Goal: Information Seeking & Learning: Learn about a topic

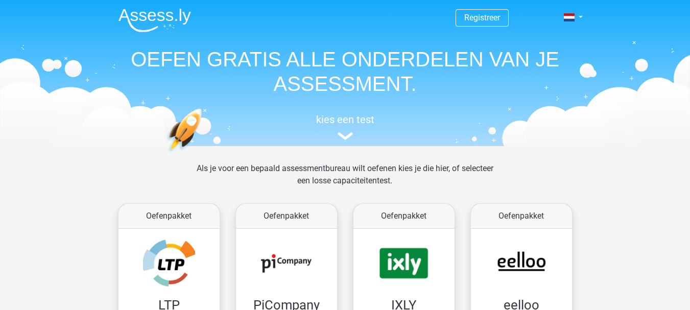
scroll to position [396, 0]
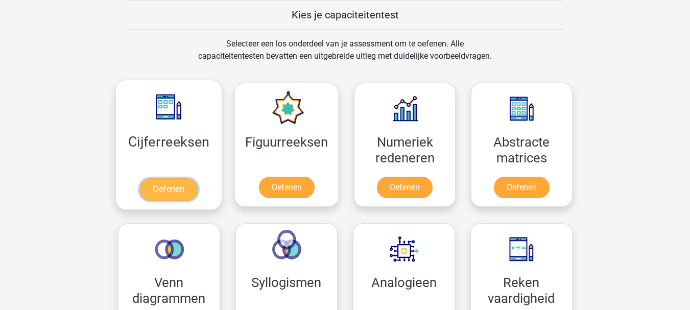
click at [167, 186] on link "Oefenen" at bounding box center [168, 189] width 58 height 22
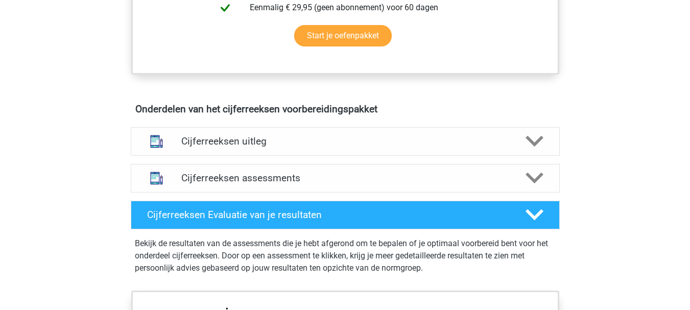
scroll to position [542, 0]
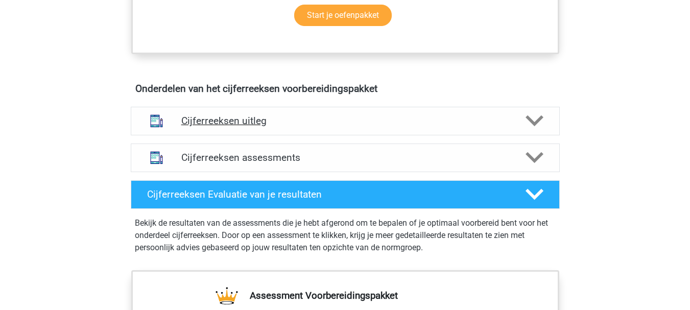
click at [417, 135] on div "Cijferreeksen uitleg" at bounding box center [345, 121] width 429 height 29
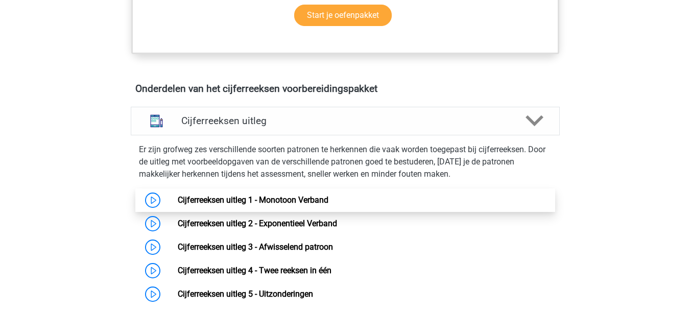
click at [287, 205] on link "Cijferreeksen uitleg 1 - Monotoon Verband" at bounding box center [253, 200] width 151 height 10
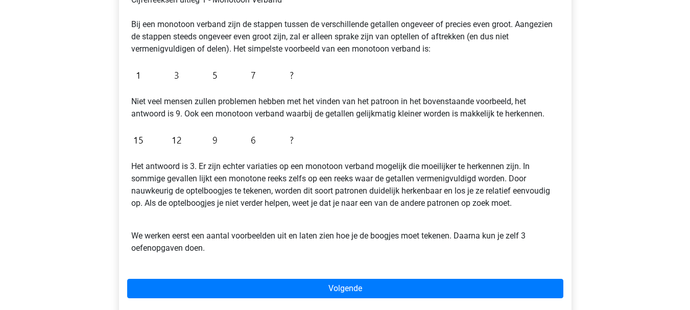
scroll to position [245, 0]
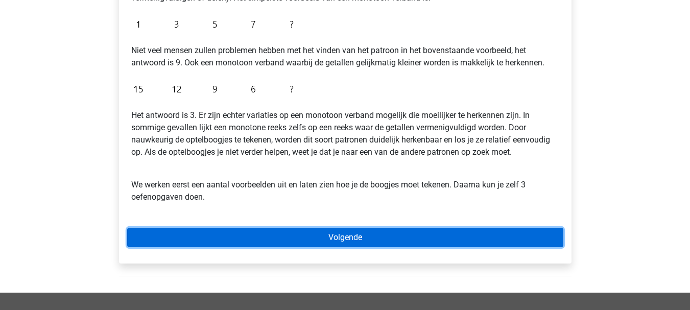
click at [354, 240] on link "Volgende" at bounding box center [345, 237] width 436 height 19
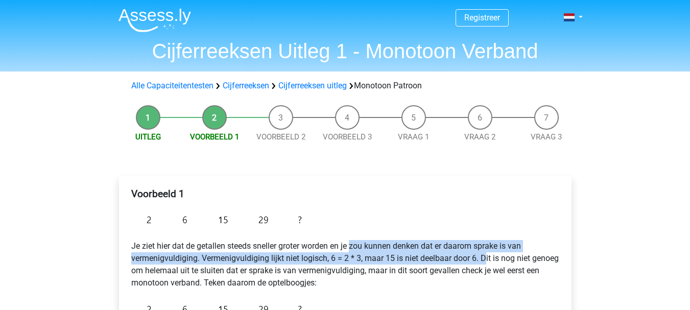
drag, startPoint x: 358, startPoint y: 238, endPoint x: 486, endPoint y: 259, distance: 129.8
click at [486, 259] on p "Je ziet hier dat de getallen steeds sneller groter worden en je zou kunnen denk…" at bounding box center [345, 264] width 428 height 49
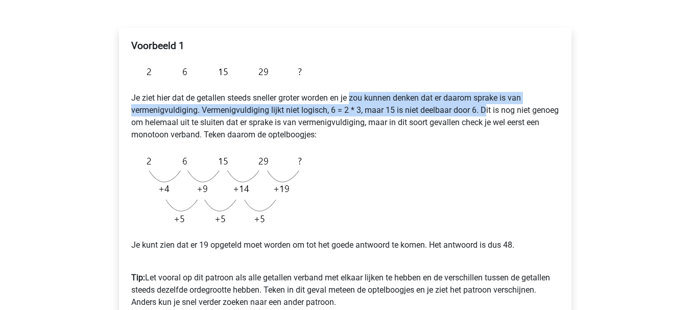
scroll to position [150, 0]
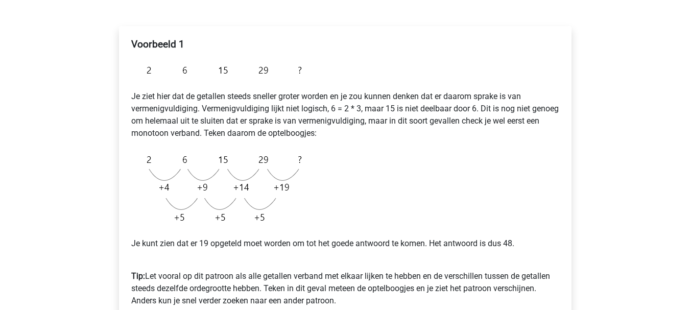
click at [689, 306] on div "Registreer Nederlands English" at bounding box center [345, 257] width 690 height 815
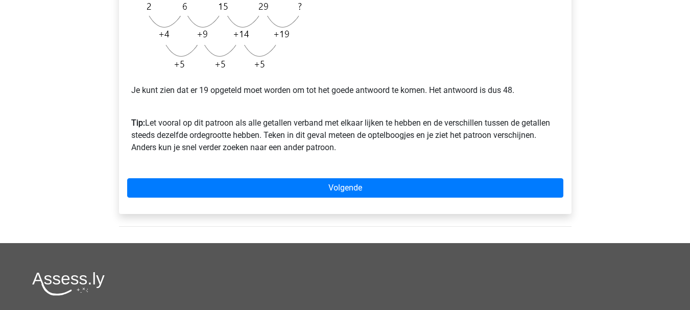
scroll to position [231, 0]
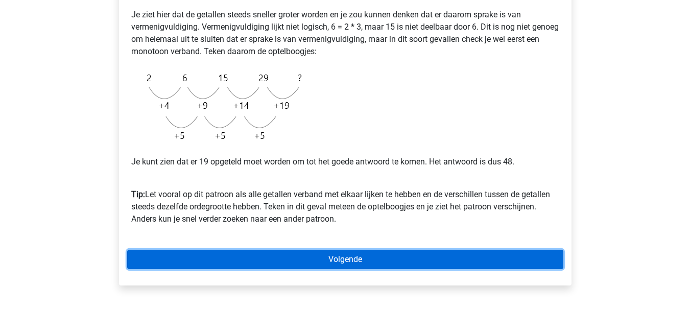
click at [347, 255] on link "Volgende" at bounding box center [345, 259] width 436 height 19
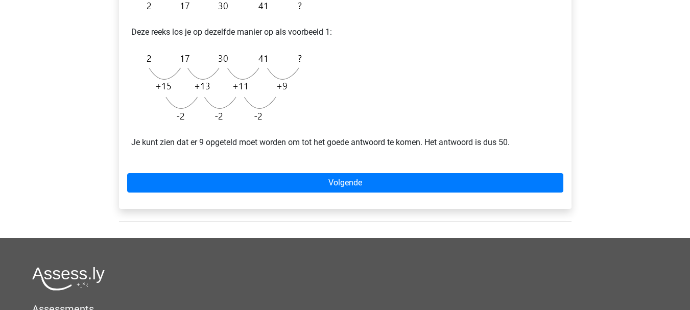
scroll to position [281, 0]
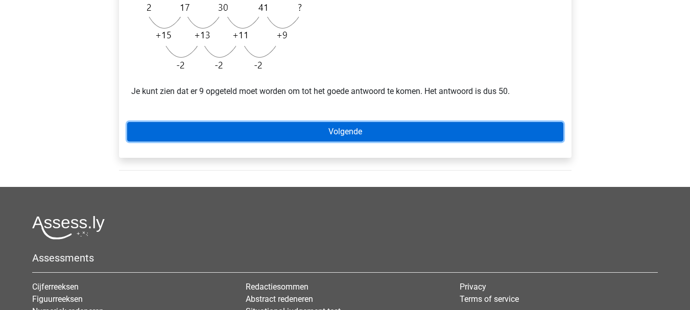
click at [421, 127] on link "Volgende" at bounding box center [345, 131] width 436 height 19
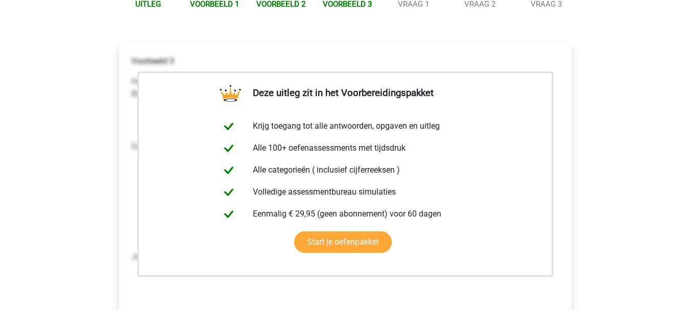
scroll to position [163, 0]
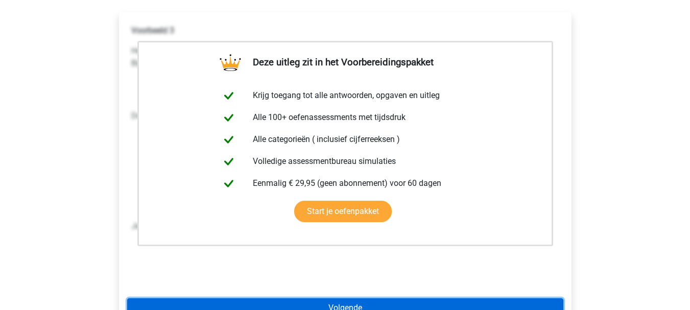
click at [395, 303] on link "Volgende" at bounding box center [345, 307] width 436 height 19
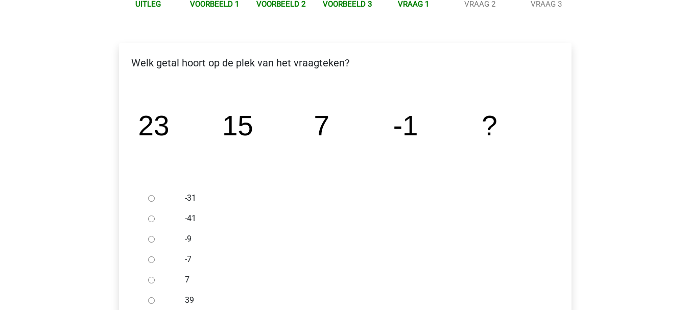
scroll to position [153, 0]
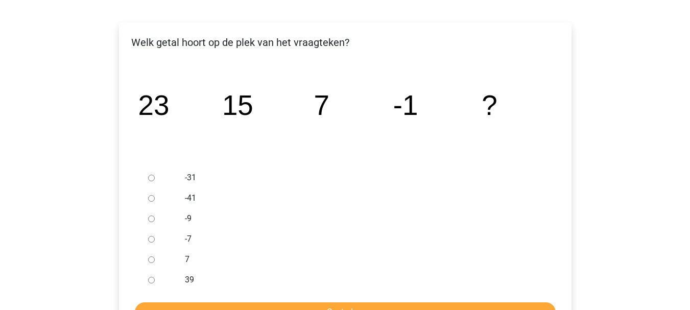
click at [150, 238] on input "-7" at bounding box center [151, 239] width 7 height 7
radio input "true"
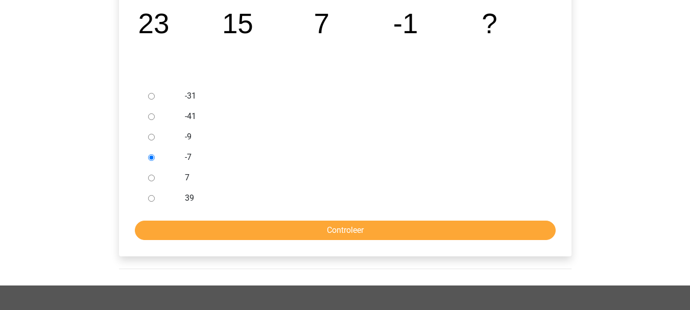
scroll to position [266, 0]
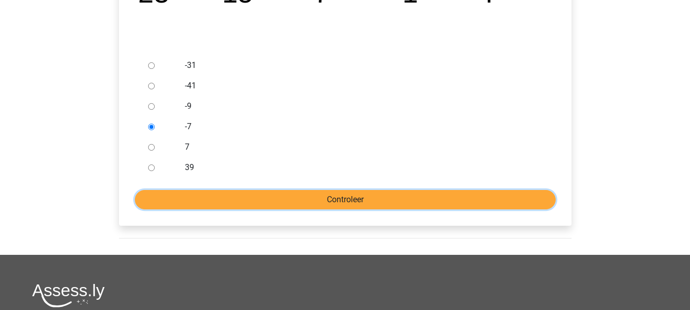
click at [425, 201] on input "Controleer" at bounding box center [345, 199] width 421 height 19
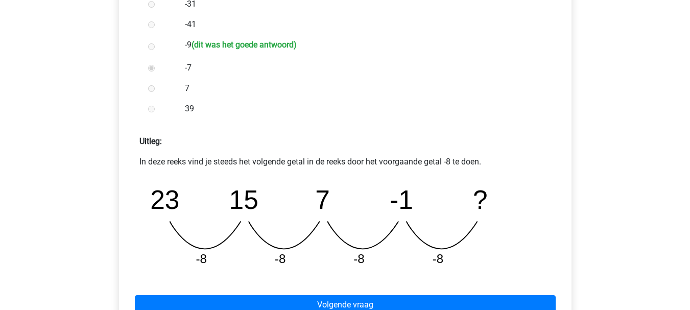
scroll to position [429, 0]
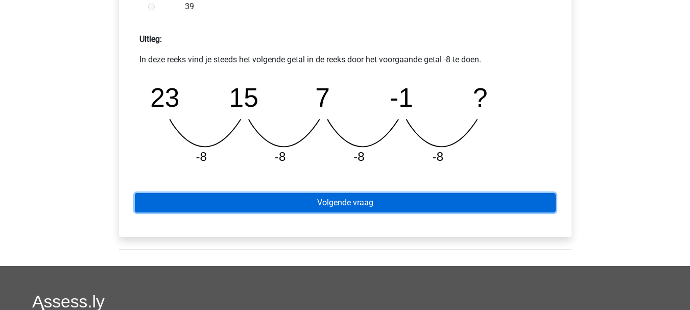
click at [392, 207] on link "Volgende vraag" at bounding box center [345, 202] width 421 height 19
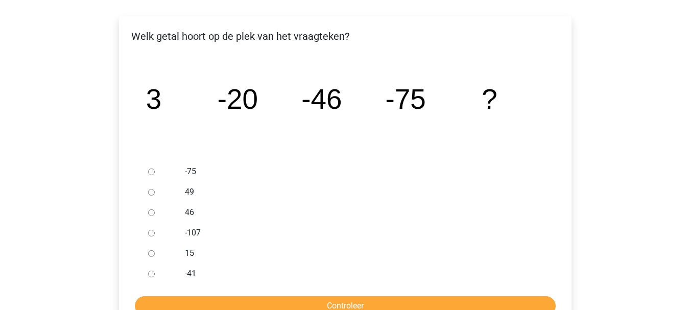
scroll to position [163, 0]
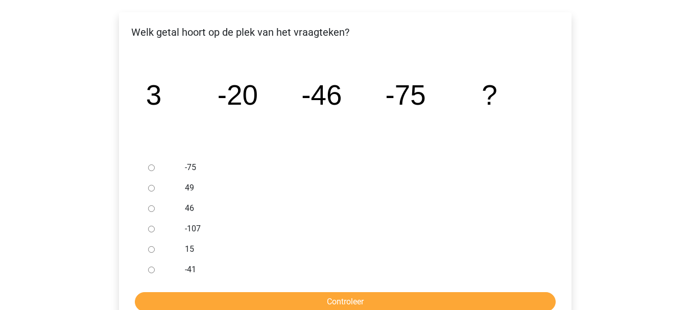
click at [152, 208] on input "46" at bounding box center [151, 208] width 7 height 7
radio input "true"
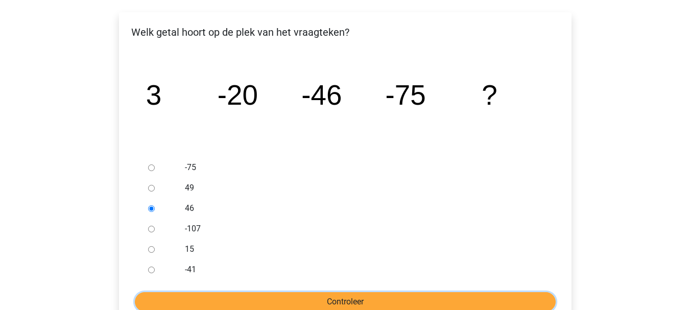
click at [395, 302] on input "Controleer" at bounding box center [345, 301] width 421 height 19
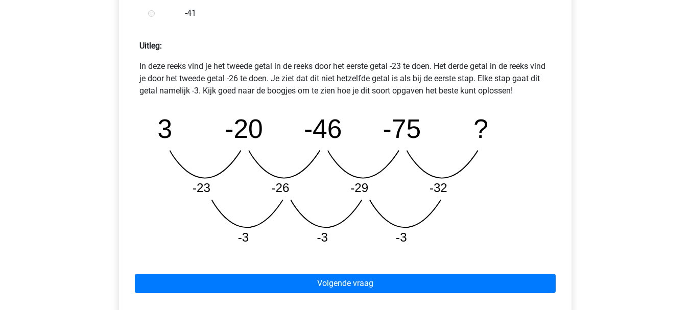
scroll to position [443, 0]
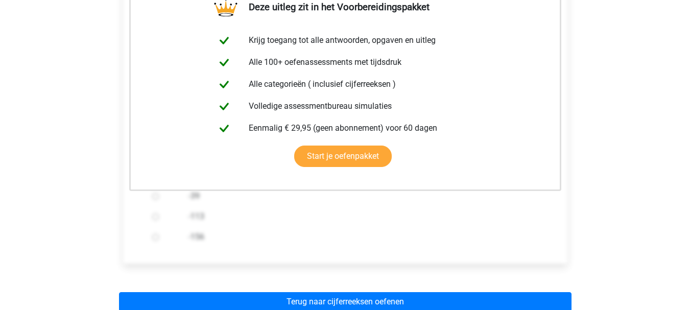
scroll to position [208, 0]
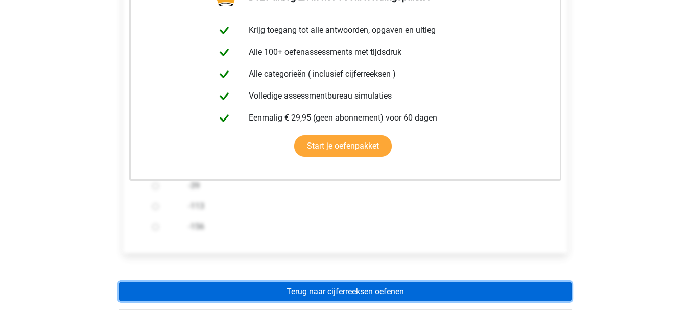
click at [471, 296] on link "Terug naar cijferreeksen oefenen" at bounding box center [345, 291] width 452 height 19
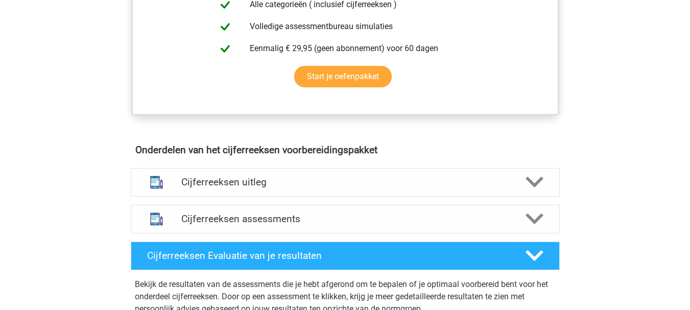
scroll to position [562, 0]
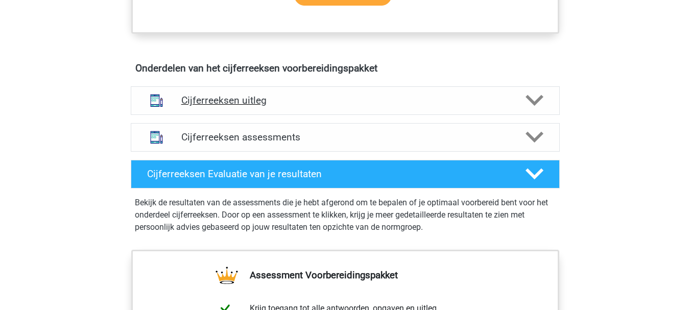
click at [514, 106] on div "Cijferreeksen uitleg" at bounding box center [345, 100] width 343 height 12
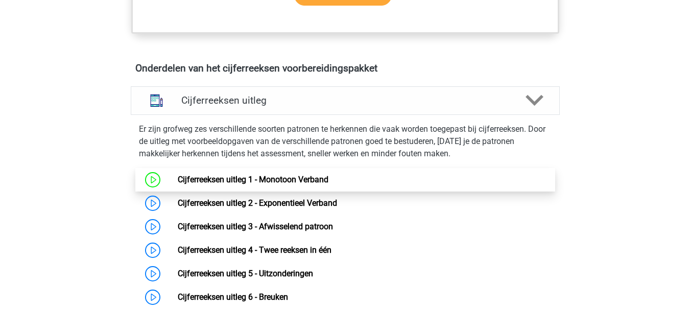
click at [299, 184] on link "Cijferreeksen uitleg 1 - Monotoon Verband" at bounding box center [253, 180] width 151 height 10
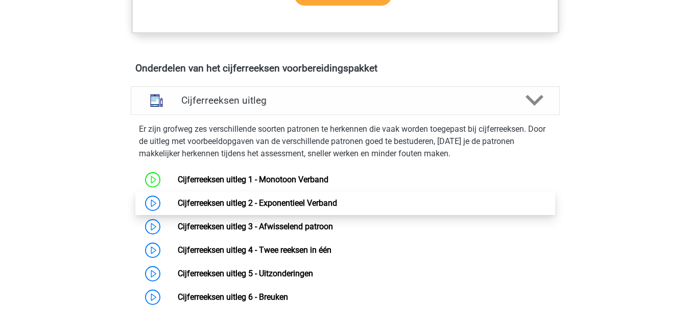
click at [214, 208] on link "Cijferreeksen uitleg 2 - Exponentieel Verband" at bounding box center [257, 203] width 159 height 10
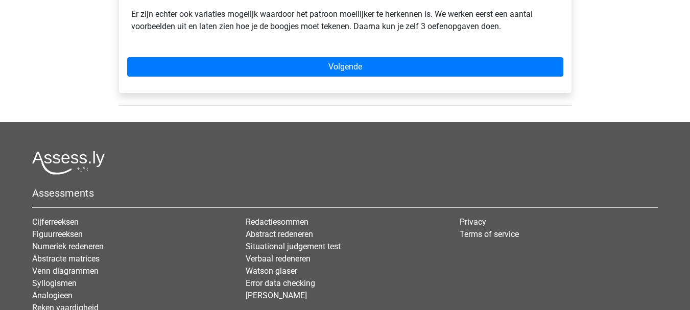
scroll to position [273, 0]
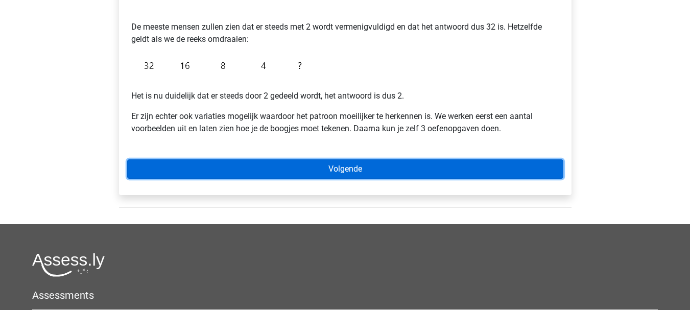
click at [384, 171] on link "Volgende" at bounding box center [345, 168] width 436 height 19
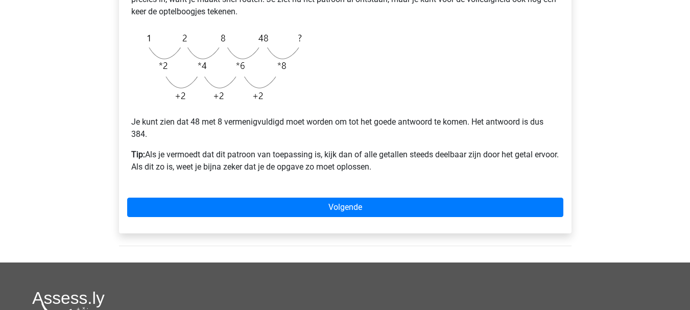
scroll to position [296, 0]
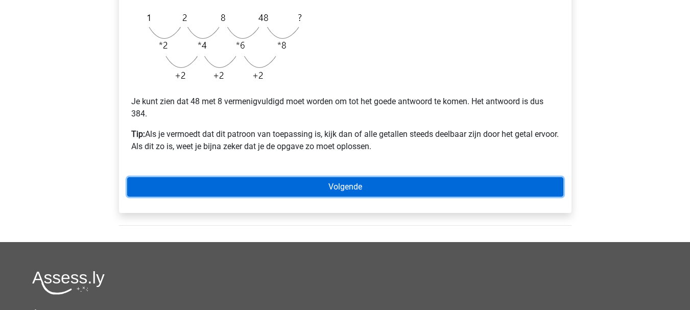
click at [389, 179] on link "Volgende" at bounding box center [345, 186] width 436 height 19
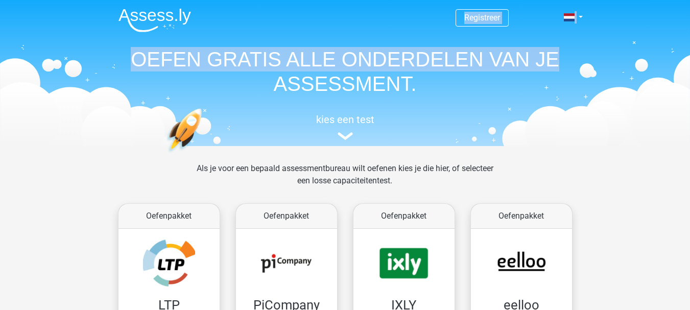
drag, startPoint x: 687, startPoint y: 31, endPoint x: 690, endPoint y: 47, distance: 17.1
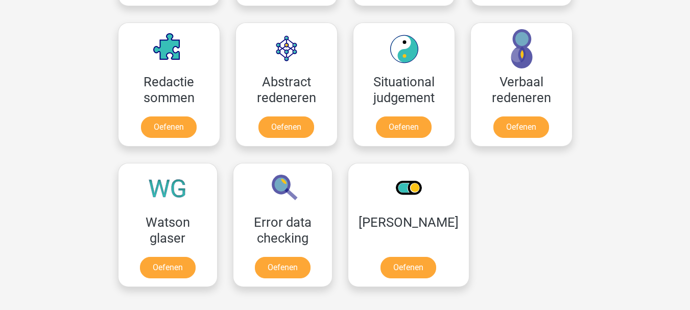
scroll to position [731, 0]
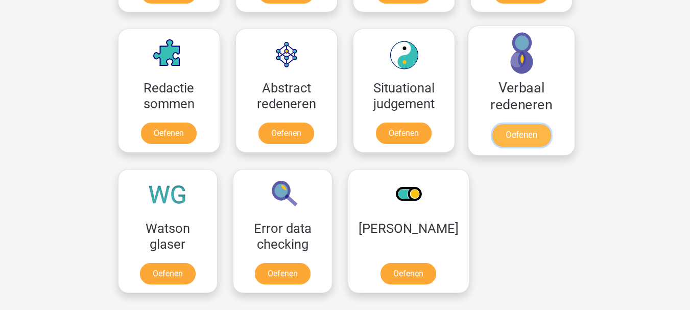
click at [520, 126] on link "Oefenen" at bounding box center [521, 135] width 58 height 22
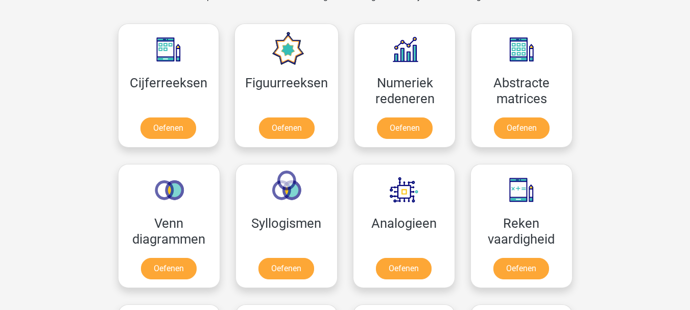
scroll to position [384, 0]
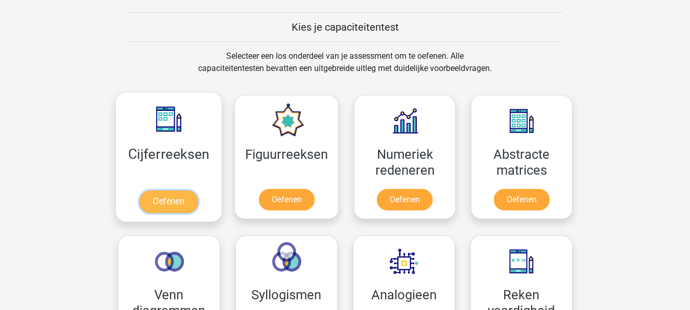
click at [173, 200] on link "Oefenen" at bounding box center [168, 201] width 58 height 22
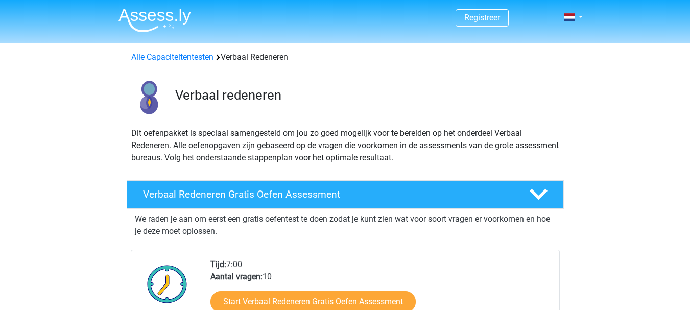
scroll to position [203, 0]
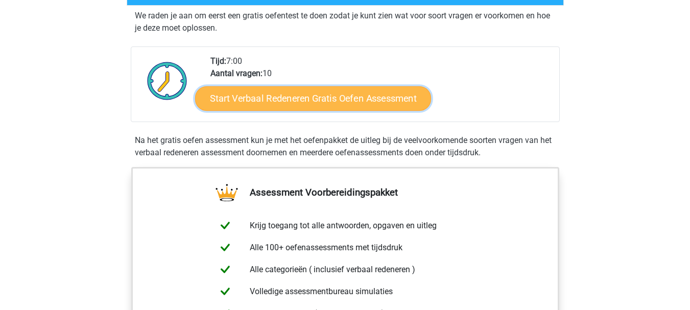
click at [320, 104] on link "Start Verbaal Redeneren Gratis Oefen Assessment" at bounding box center [313, 98] width 236 height 25
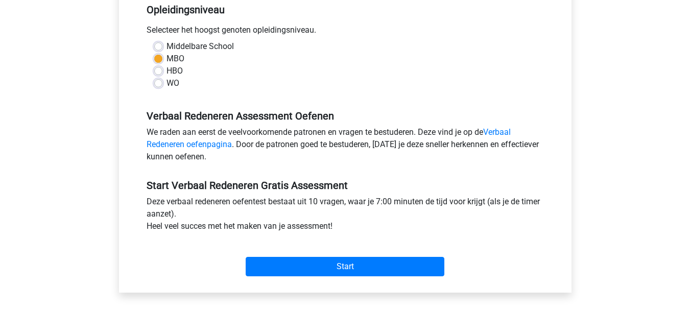
scroll to position [244, 0]
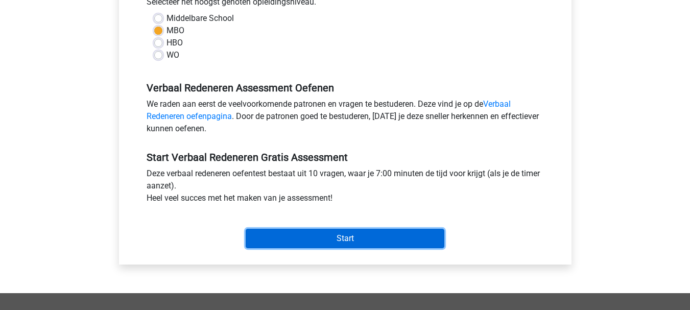
click at [314, 239] on input "Start" at bounding box center [345, 238] width 199 height 19
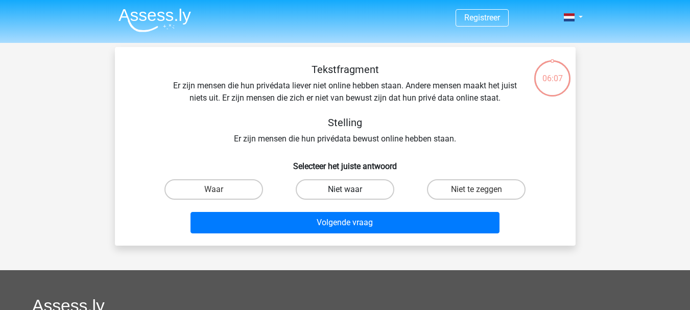
click at [345, 186] on label "Niet waar" at bounding box center [345, 189] width 99 height 20
click at [345, 189] on input "Niet waar" at bounding box center [348, 192] width 7 height 7
radio input "true"
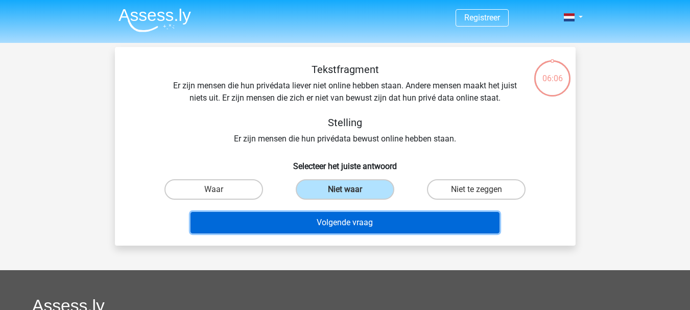
click at [344, 224] on button "Volgende vraag" at bounding box center [344, 222] width 309 height 21
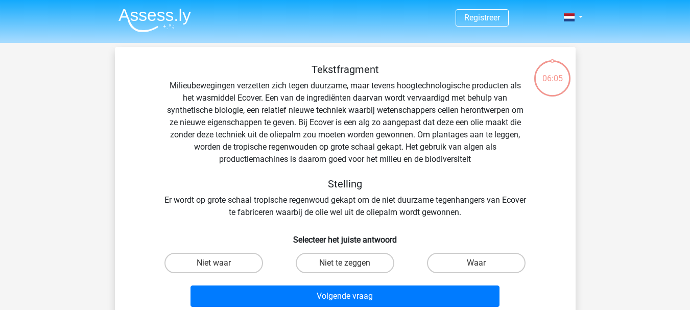
scroll to position [47, 0]
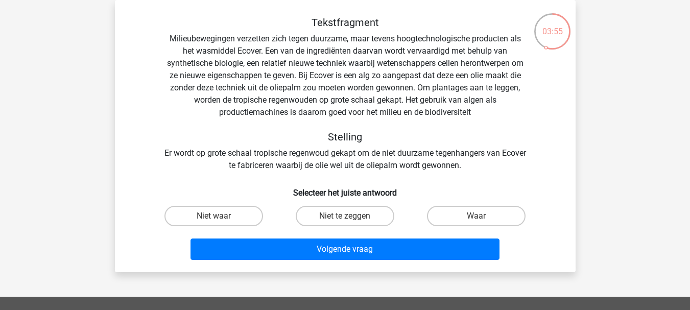
click at [344, 224] on label "Niet te zeggen" at bounding box center [345, 216] width 99 height 20
click at [345, 223] on input "Niet te zeggen" at bounding box center [348, 219] width 7 height 7
radio input "true"
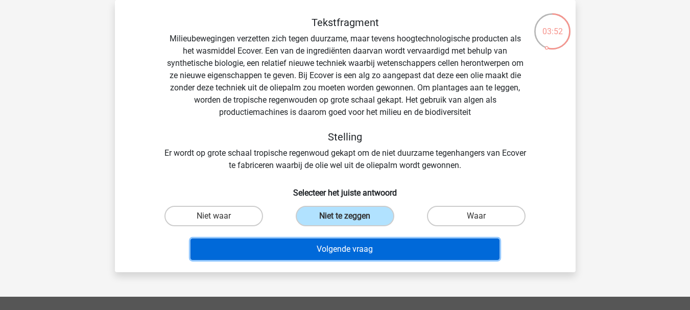
click at [351, 252] on button "Volgende vraag" at bounding box center [344, 248] width 309 height 21
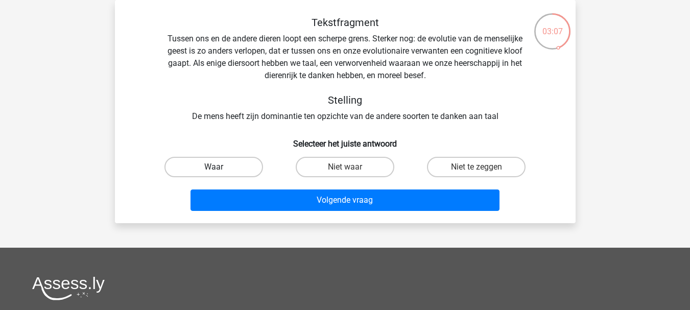
click at [205, 164] on label "Waar" at bounding box center [213, 167] width 99 height 20
click at [213, 167] on input "Waar" at bounding box center [216, 170] width 7 height 7
radio input "true"
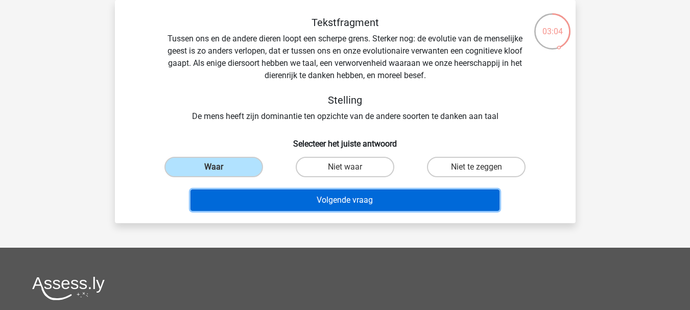
click at [299, 203] on button "Volgende vraag" at bounding box center [344, 199] width 309 height 21
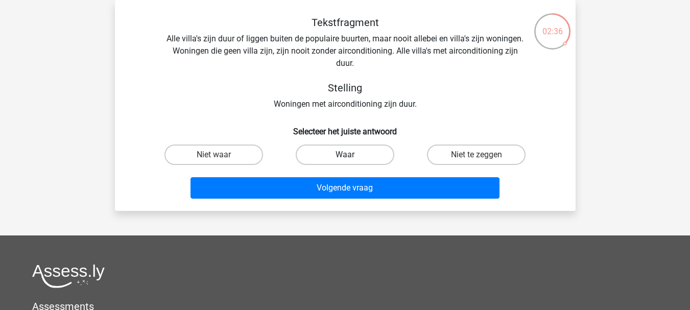
click at [336, 151] on label "Waar" at bounding box center [345, 155] width 99 height 20
click at [345, 155] on input "Waar" at bounding box center [348, 158] width 7 height 7
radio input "true"
click at [336, 151] on label "Waar" at bounding box center [345, 155] width 99 height 20
click at [345, 155] on input "Waar" at bounding box center [348, 158] width 7 height 7
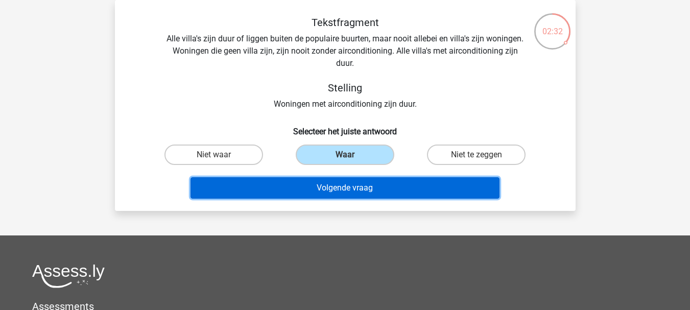
click at [339, 183] on button "Volgende vraag" at bounding box center [344, 187] width 309 height 21
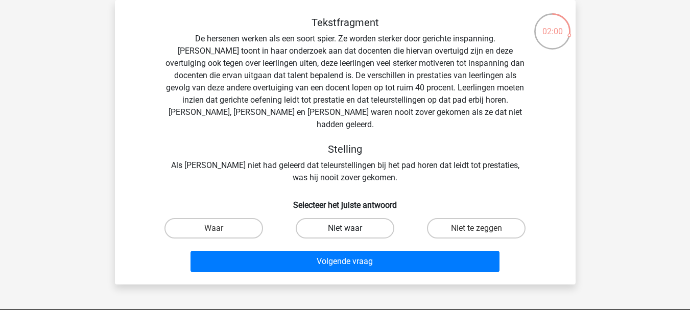
click at [306, 218] on label "Niet waar" at bounding box center [345, 228] width 99 height 20
click at [345, 228] on input "Niet waar" at bounding box center [348, 231] width 7 height 7
radio input "true"
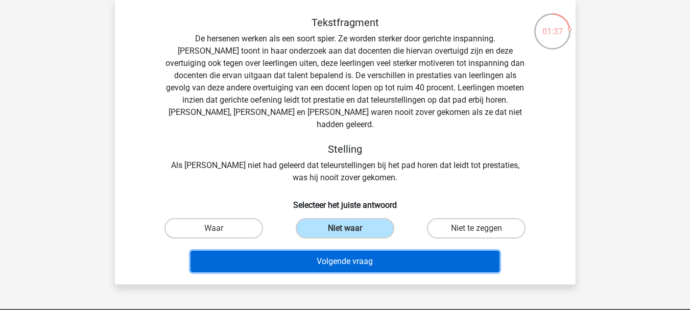
click at [343, 251] on button "Volgende vraag" at bounding box center [344, 261] width 309 height 21
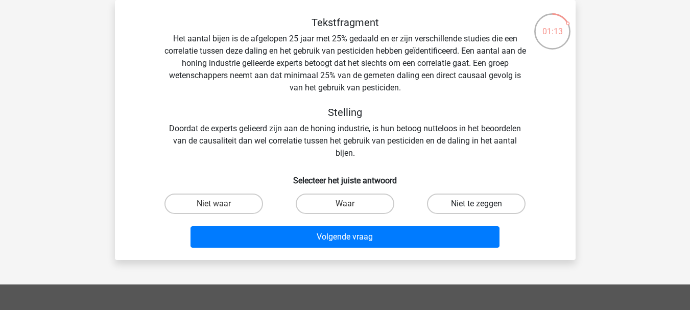
click at [456, 195] on label "Niet te zeggen" at bounding box center [476, 204] width 99 height 20
click at [476, 204] on input "Niet te zeggen" at bounding box center [479, 207] width 7 height 7
radio input "true"
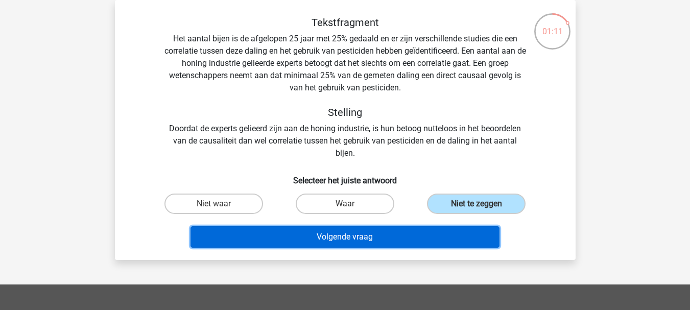
click at [435, 235] on button "Volgende vraag" at bounding box center [344, 236] width 309 height 21
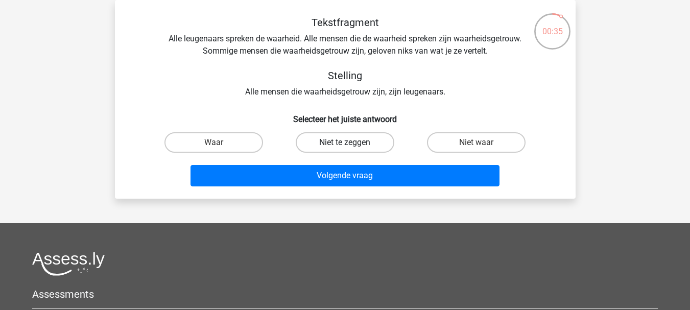
click at [320, 134] on label "Niet te zeggen" at bounding box center [345, 142] width 99 height 20
click at [345, 142] on input "Niet te zeggen" at bounding box center [348, 145] width 7 height 7
radio input "true"
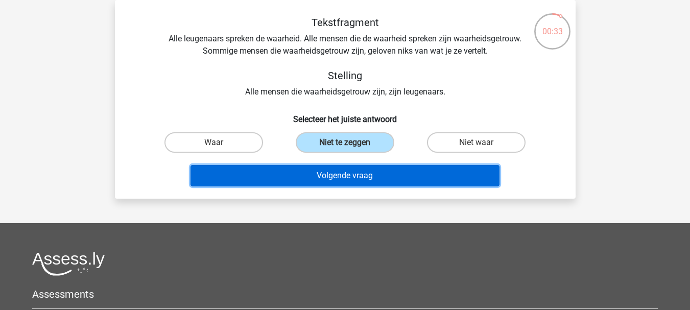
click at [346, 180] on button "Volgende vraag" at bounding box center [344, 175] width 309 height 21
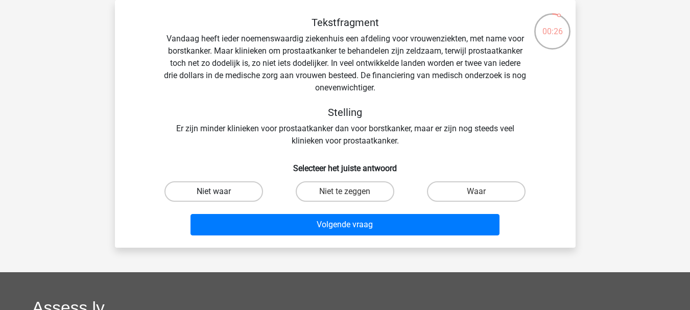
click at [238, 191] on label "Niet waar" at bounding box center [213, 191] width 99 height 20
click at [220, 191] on input "Niet waar" at bounding box center [216, 194] width 7 height 7
radio input "true"
click at [238, 191] on label "Niet waar" at bounding box center [213, 191] width 99 height 20
click at [220, 191] on input "Niet waar" at bounding box center [216, 194] width 7 height 7
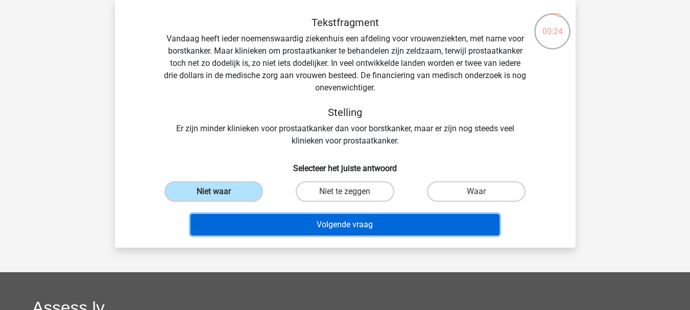
click at [328, 224] on button "Volgende vraag" at bounding box center [344, 224] width 309 height 21
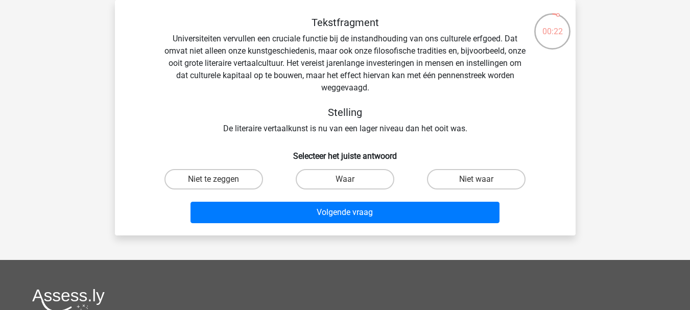
click at [328, 224] on div "Volgende vraag" at bounding box center [345, 215] width 394 height 26
click at [352, 180] on label "Waar" at bounding box center [345, 179] width 99 height 20
click at [351, 180] on input "Waar" at bounding box center [348, 182] width 7 height 7
radio input "true"
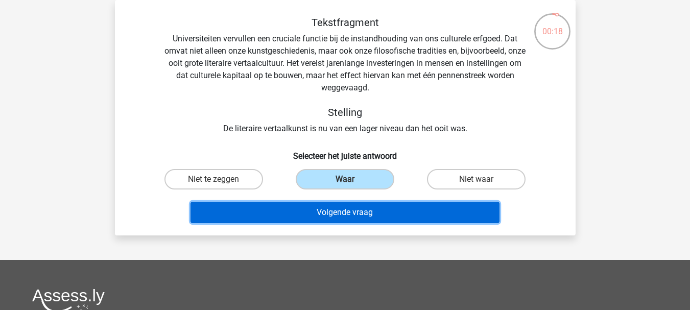
click at [354, 207] on button "Volgende vraag" at bounding box center [344, 212] width 309 height 21
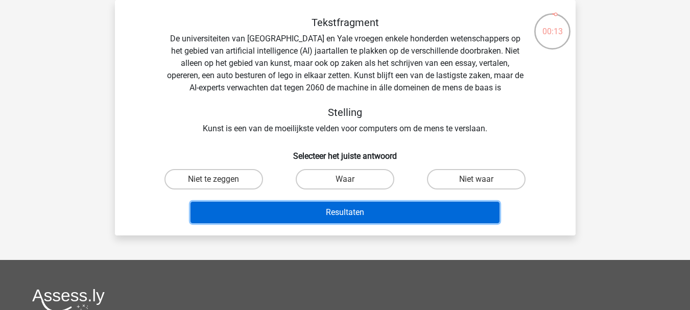
click at [354, 207] on button "Resultaten" at bounding box center [344, 212] width 309 height 21
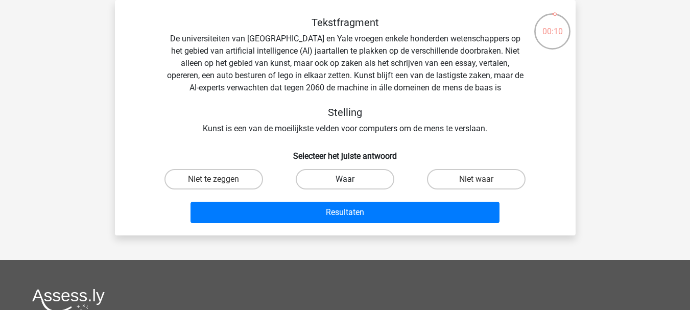
click at [367, 179] on label "Waar" at bounding box center [345, 179] width 99 height 20
click at [351, 179] on input "Waar" at bounding box center [348, 182] width 7 height 7
radio input "true"
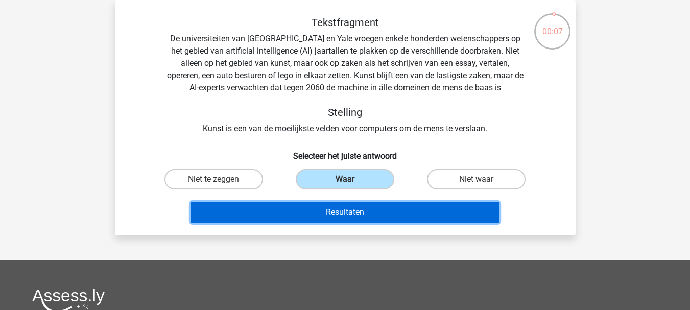
click at [376, 209] on button "Resultaten" at bounding box center [344, 212] width 309 height 21
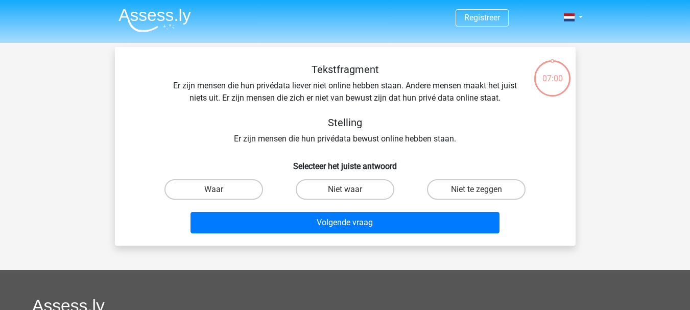
scroll to position [47, 0]
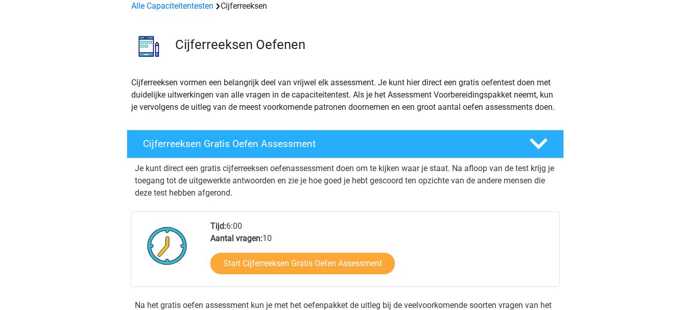
scroll to position [31, 0]
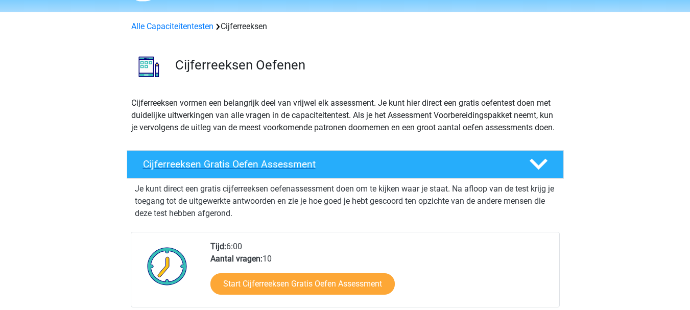
click at [514, 170] on div "Cijferreeksen Gratis Oefen Assessment" at bounding box center [327, 164] width 385 height 12
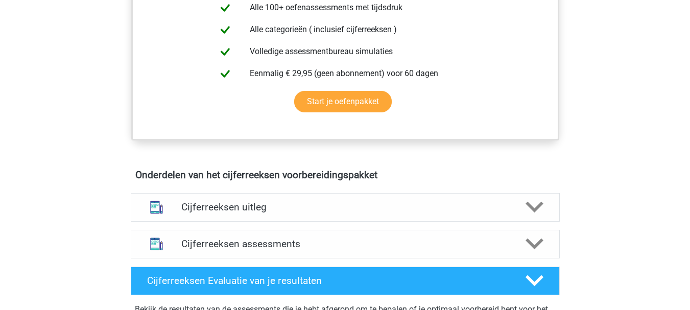
scroll to position [306, 0]
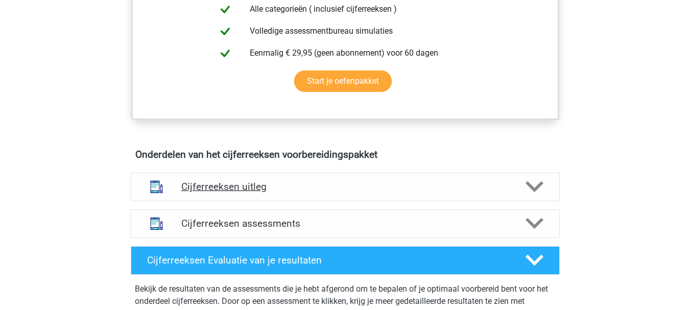
click at [492, 192] on div "Cijferreeksen uitleg" at bounding box center [345, 187] width 429 height 29
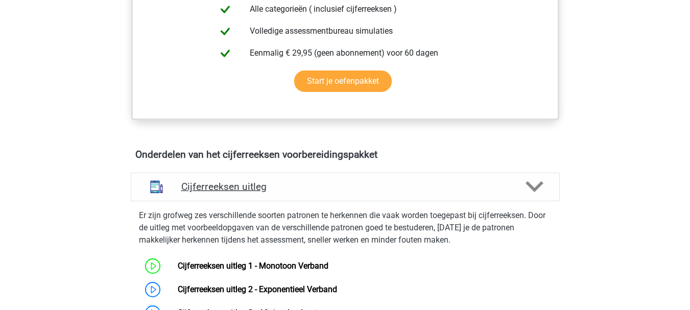
click at [535, 191] on icon at bounding box center [534, 187] width 18 height 18
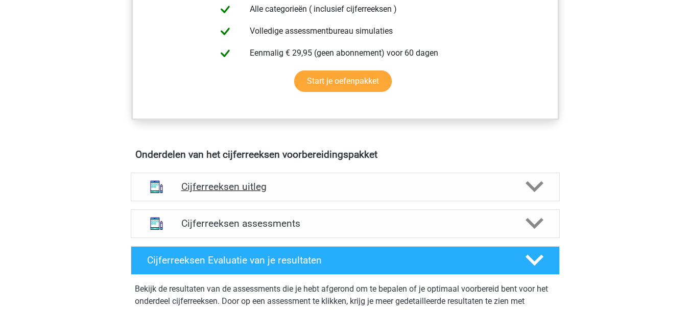
click at [444, 192] on div "Cijferreeksen uitleg" at bounding box center [345, 187] width 429 height 29
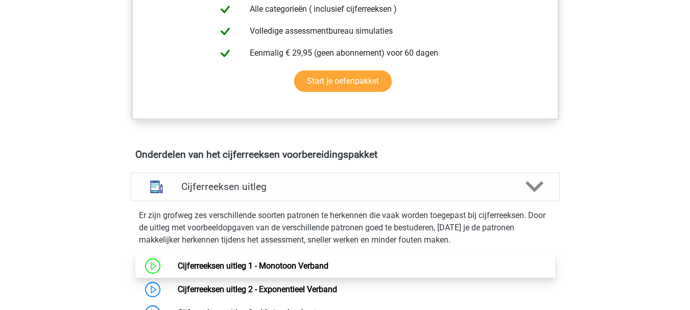
click at [328, 271] on link "Cijferreeksen uitleg 1 - Monotoon Verband" at bounding box center [253, 266] width 151 height 10
